Goal: Task Accomplishment & Management: Complete application form

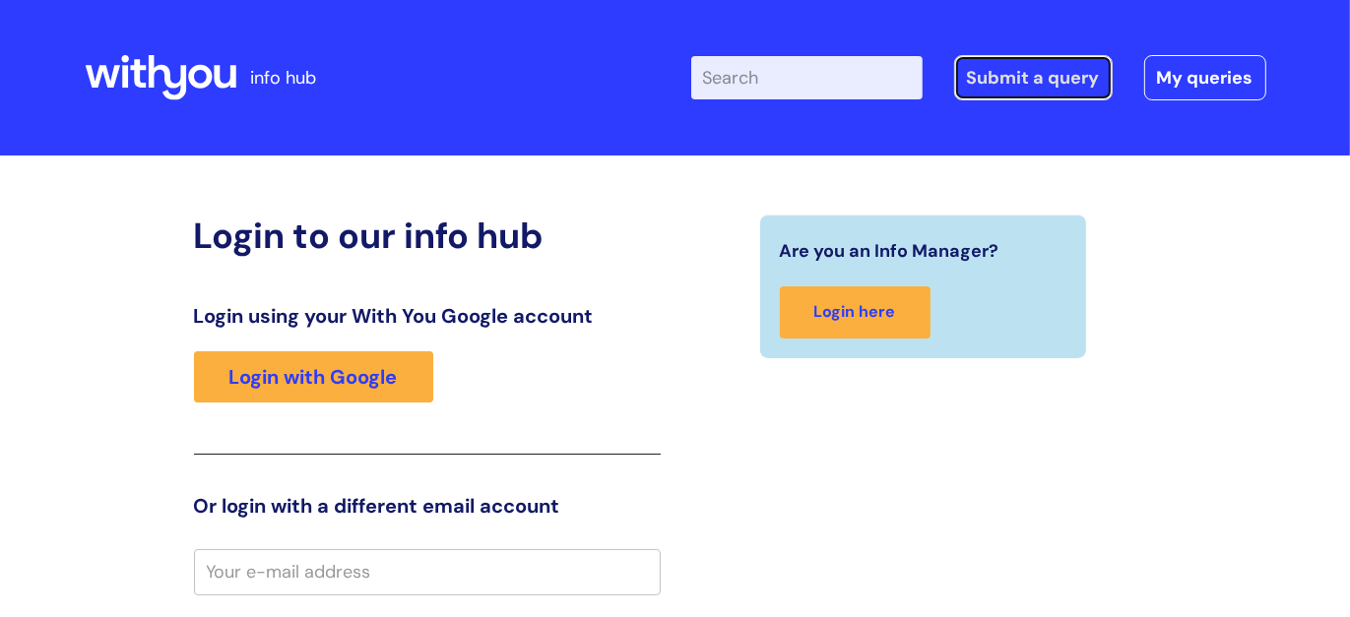
click at [996, 75] on link "Submit a query" at bounding box center [1033, 77] width 159 height 45
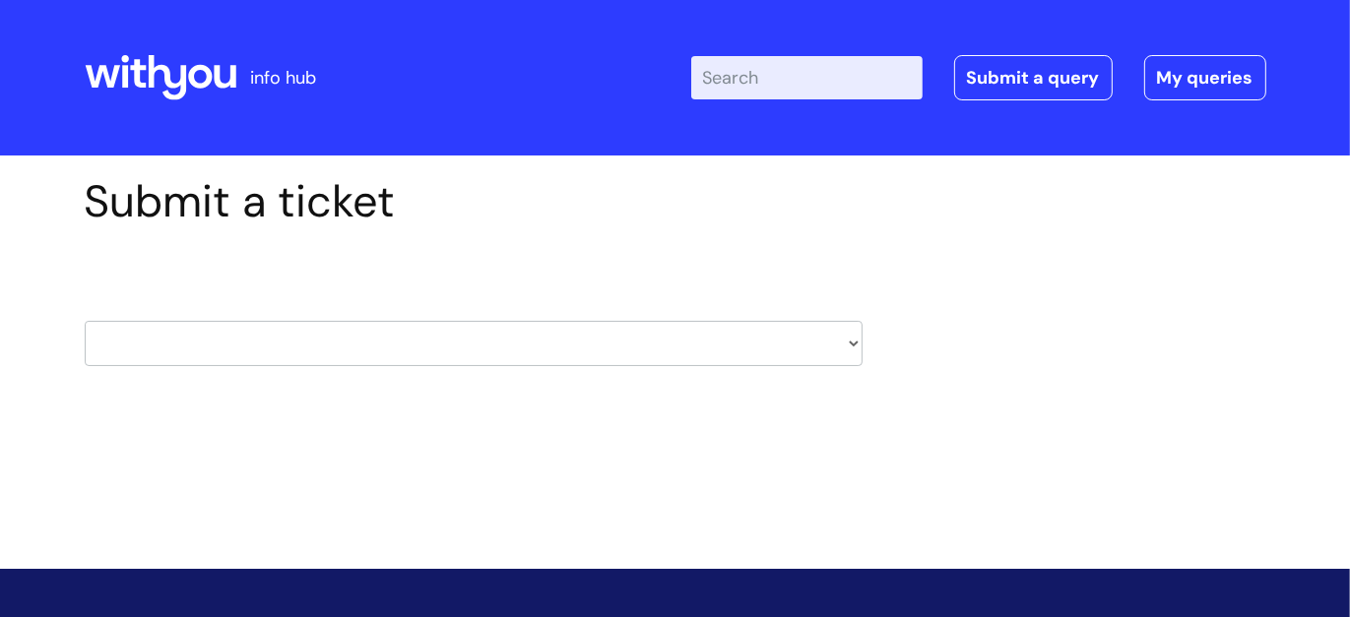
click at [852, 341] on select "HR / People IT and Support Clinical Drug Alerts Finance Accounts Data Support T…" at bounding box center [474, 343] width 778 height 45
select select "it_and_support"
click at [85, 321] on select "HR / People IT and Support Clinical Drug Alerts Finance Accounts Data Support T…" at bounding box center [474, 343] width 778 height 45
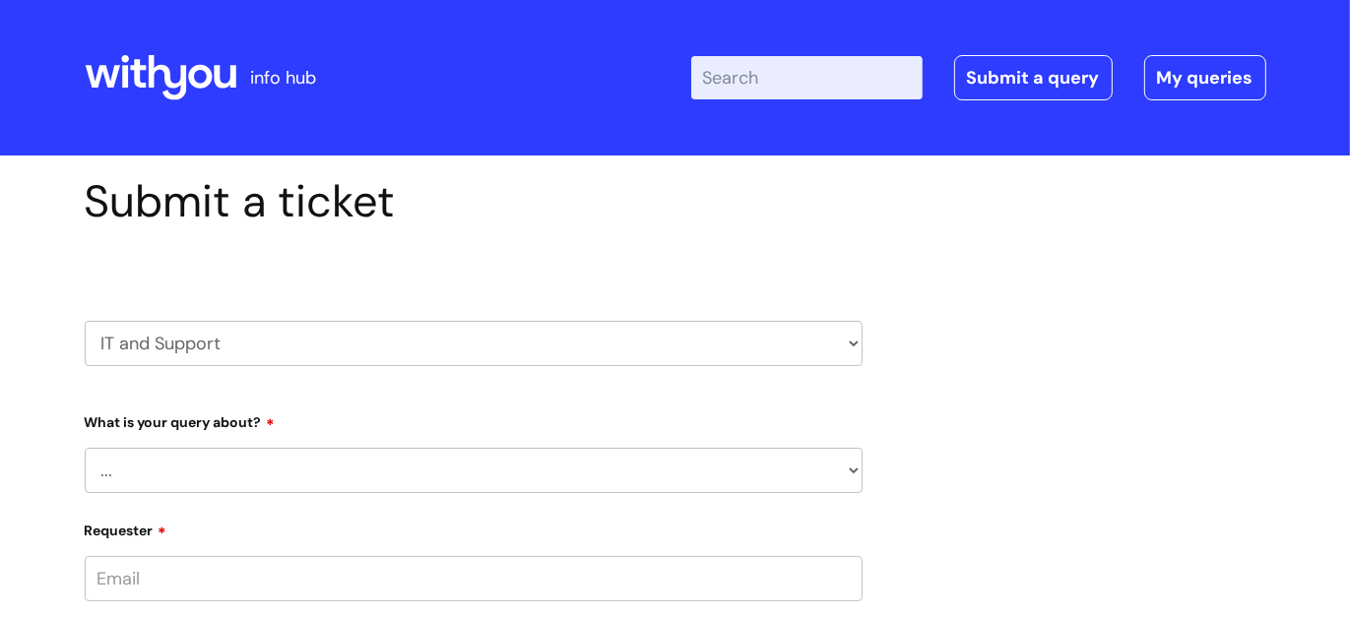
click at [851, 474] on select "... Mobile Phone Reset & MFA Accounts, Starters and Leavers IT Hardware issue I…" at bounding box center [474, 470] width 778 height 45
select select "Accounts, Starters and Leavers"
click at [85, 448] on select "... Mobile Phone Reset & MFA Accounts, Starters and Leavers IT Hardware issue I…" at bounding box center [474, 470] width 778 height 45
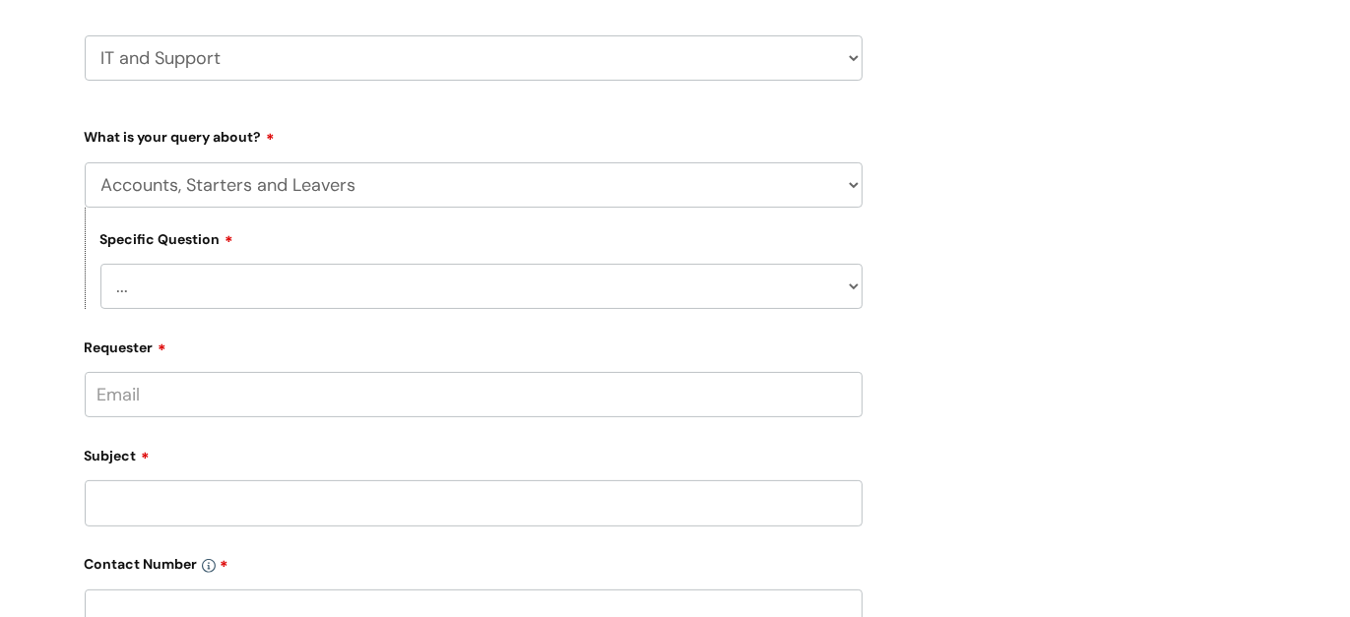
scroll to position [291, 0]
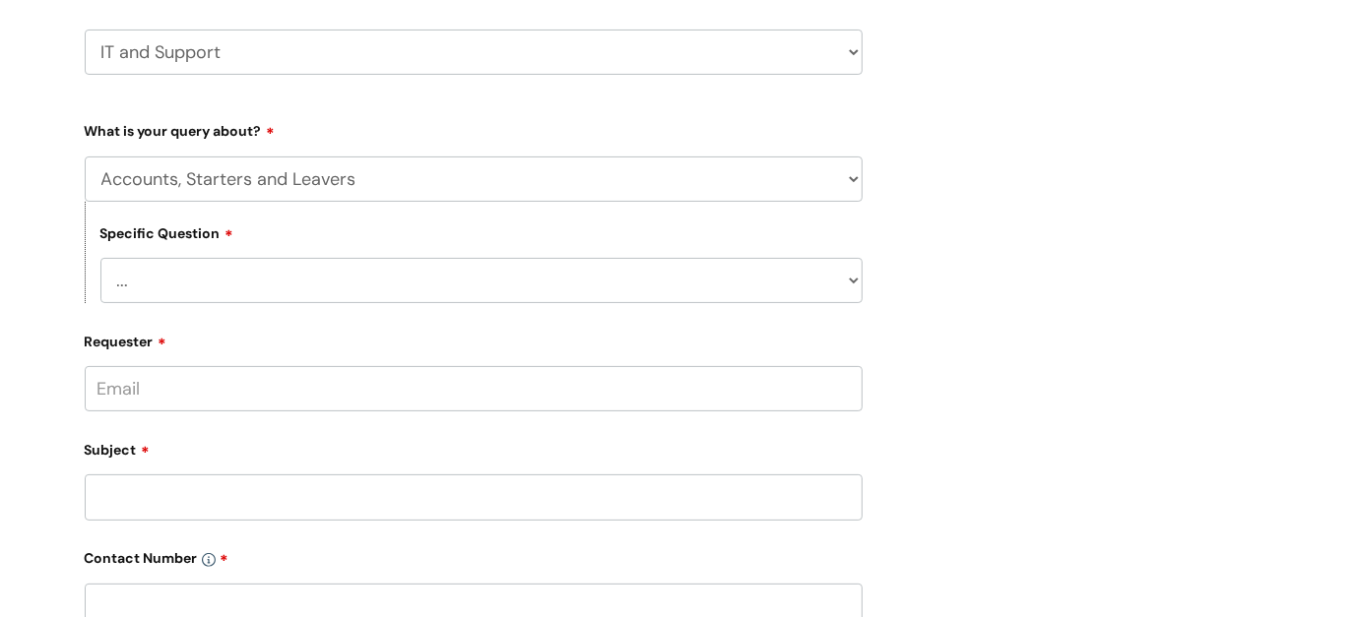
click at [850, 278] on select "... I have a new starter I have a leaver I need to make a change to an account …" at bounding box center [481, 280] width 762 height 45
select select "I have a leaver"
click at [100, 258] on select "... I have a new starter I have a leaver I need to make a change to an account …" at bounding box center [481, 280] width 762 height 45
click at [457, 402] on input "Requester" at bounding box center [474, 388] width 778 height 45
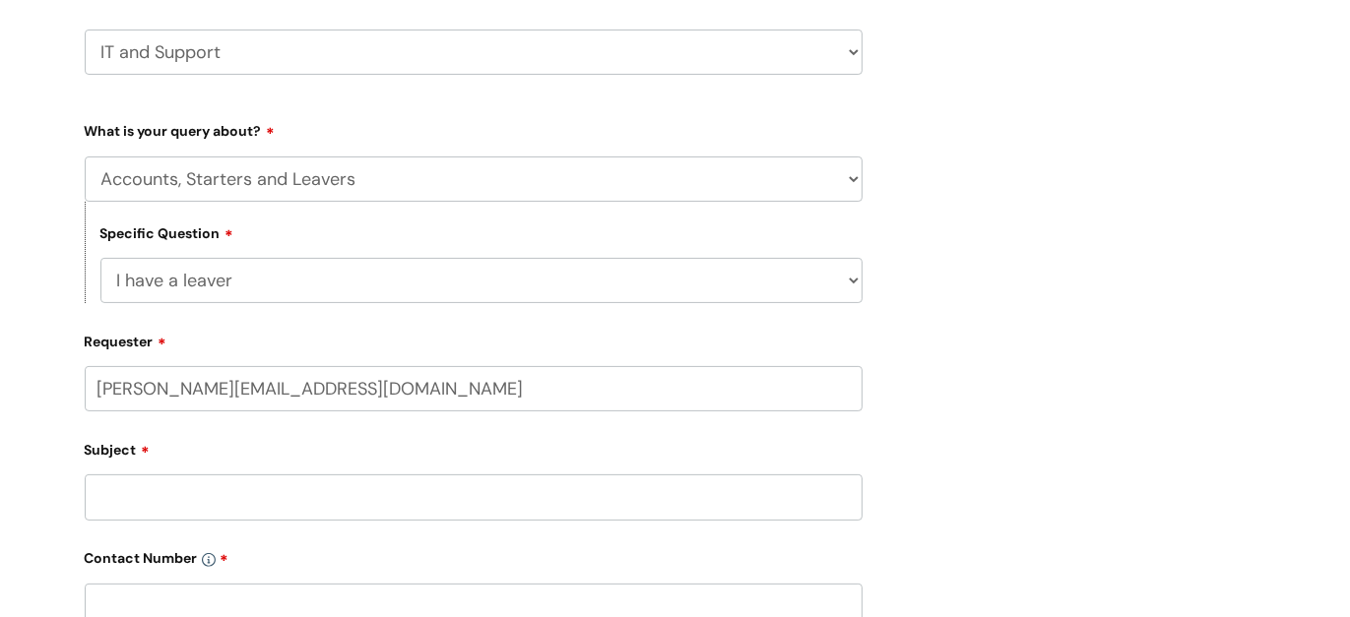
type input "catherine.diamond@wearewithyou.org.uk"
click at [384, 471] on div "Subject" at bounding box center [474, 494] width 778 height 88
click at [266, 484] on input "text" at bounding box center [474, 465] width 778 height 45
type input "Catherine Diamond"
click at [195, 569] on input "Subject" at bounding box center [474, 574] width 778 height 45
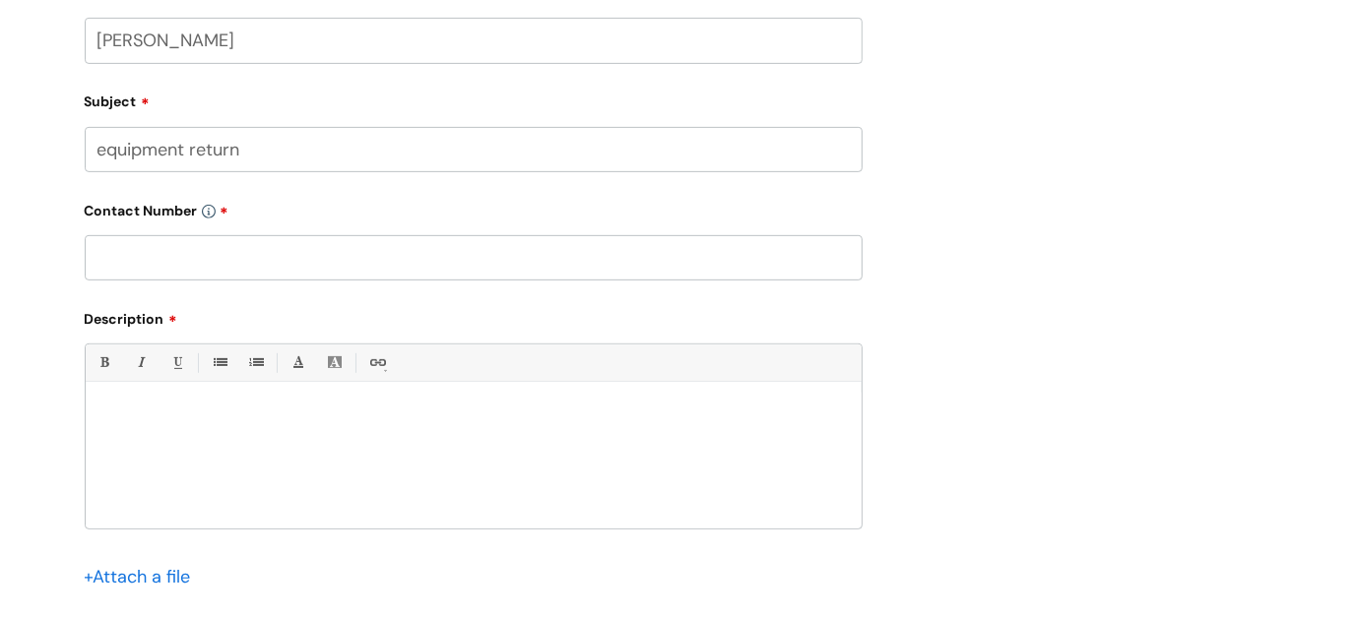
scroll to position [722, 0]
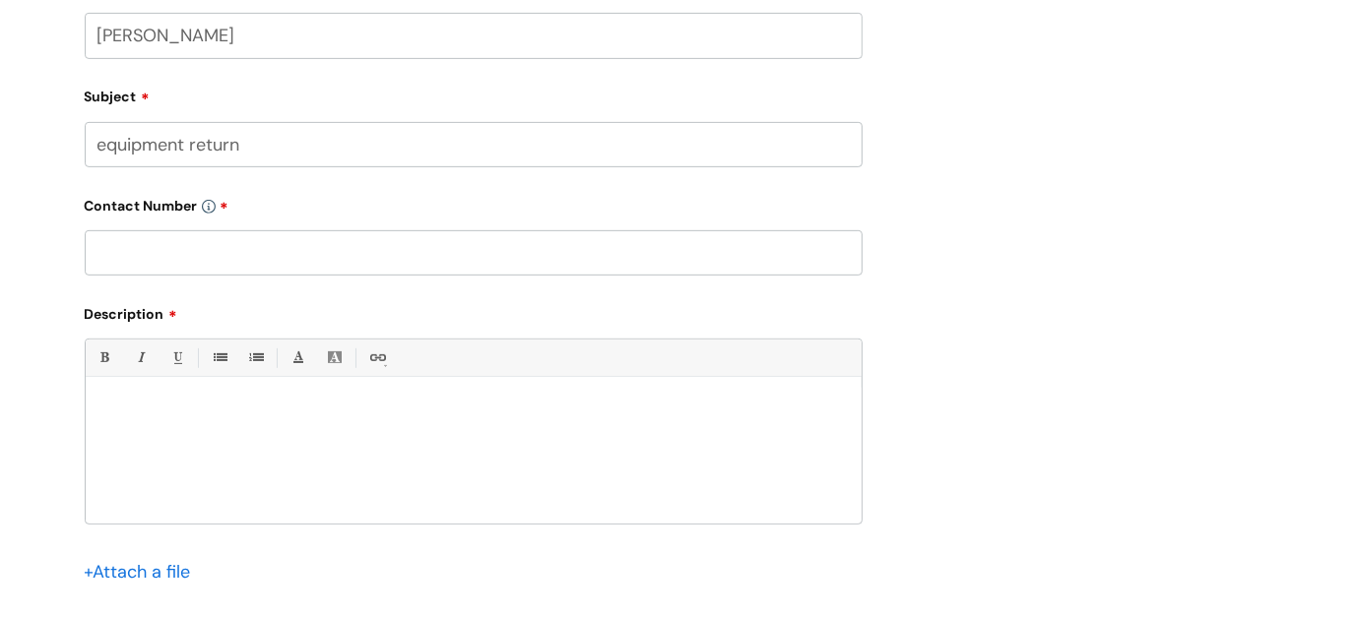
type input "equipment return"
click at [218, 263] on input "text" at bounding box center [474, 252] width 778 height 45
type input "01579 340616"
click at [195, 412] on p at bounding box center [473, 412] width 746 height 18
click at [262, 412] on p "I have equipment for leaverHollie Reynolds to return" at bounding box center [473, 412] width 746 height 18
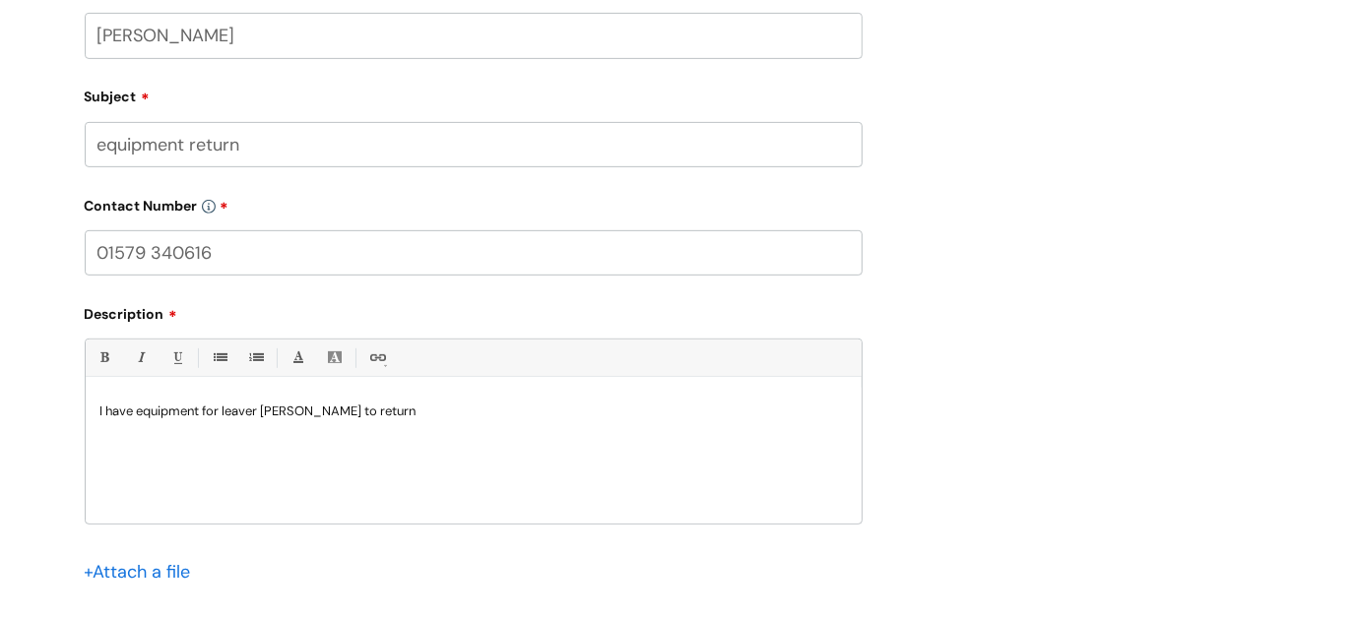
click at [437, 414] on p "I have equipment for leaver Hollie Reynolds to return" at bounding box center [473, 412] width 746 height 18
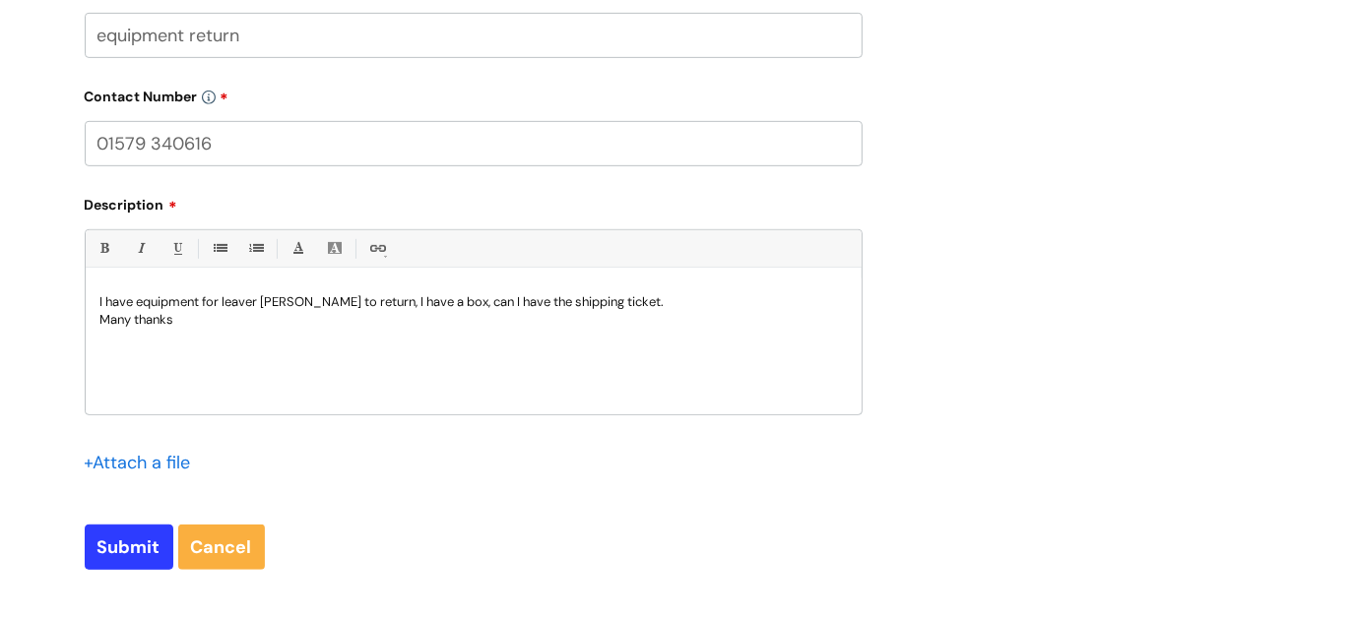
scroll to position [1115, 0]
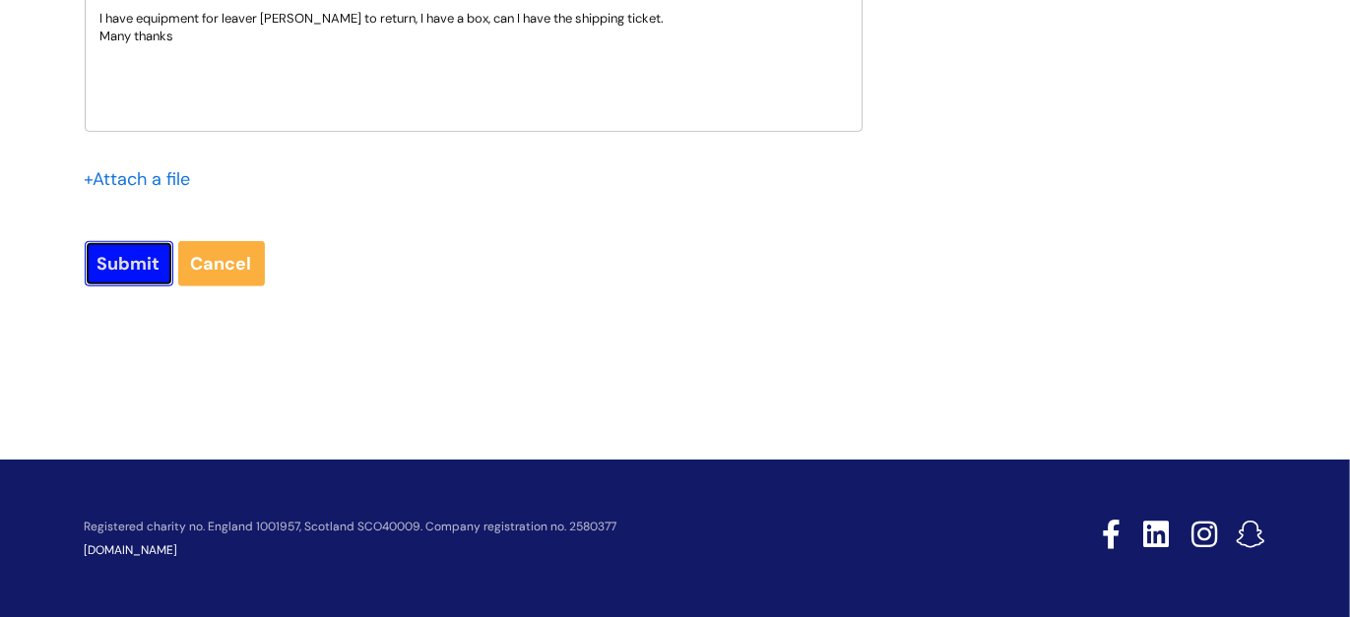
click at [141, 270] on input "Submit" at bounding box center [129, 263] width 89 height 45
type input "Please Wait..."
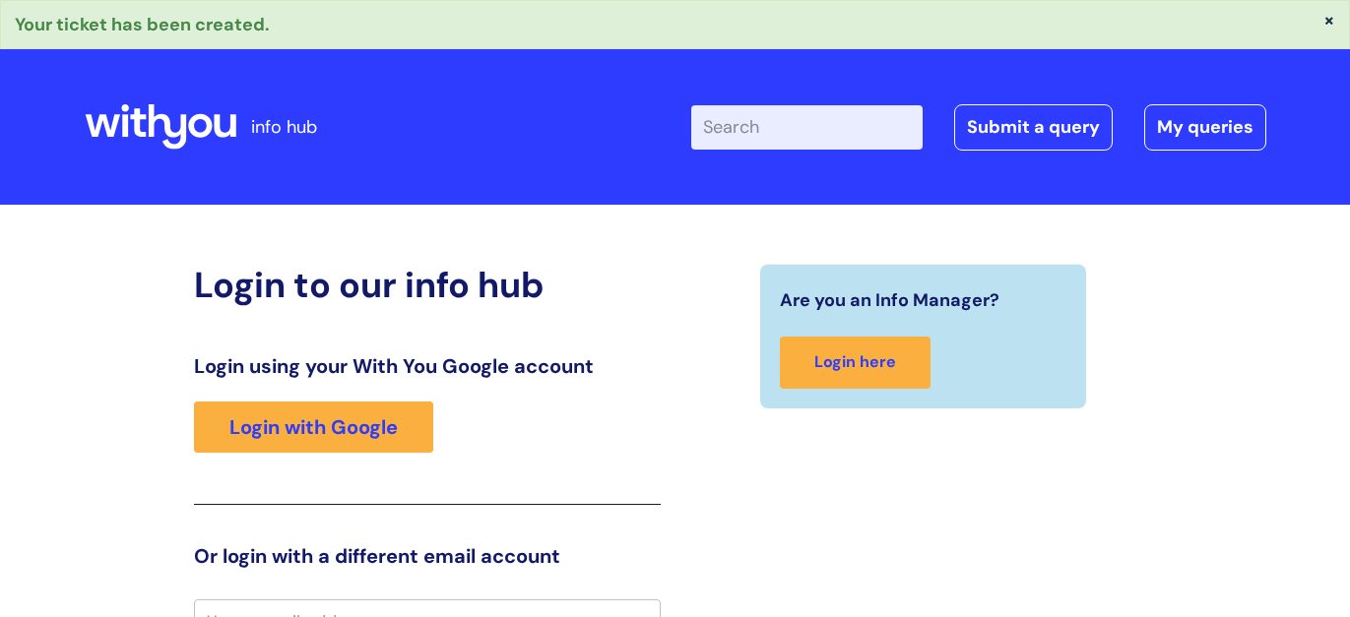
scroll to position [27, 0]
